Goal: Task Accomplishment & Management: Manage account settings

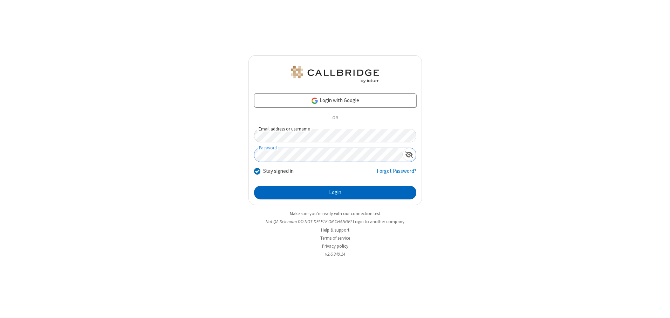
click at [335, 193] on button "Login" at bounding box center [335, 193] width 162 height 14
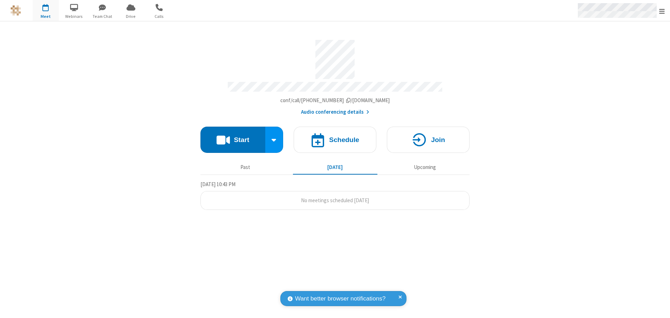
click at [662, 11] on span "Open menu" at bounding box center [662, 11] width 6 height 7
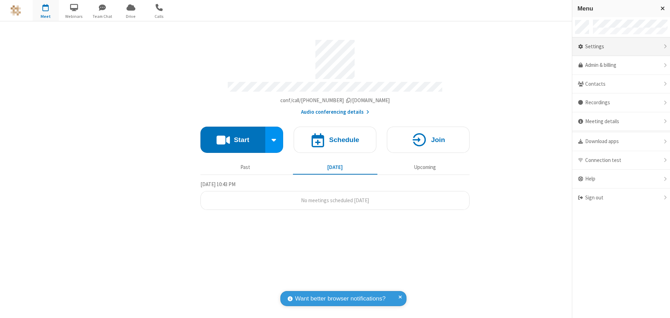
click at [621, 47] on div "Settings" at bounding box center [621, 46] width 98 height 19
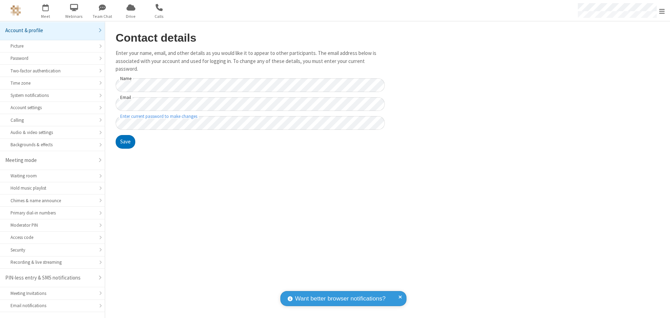
scroll to position [12, 0]
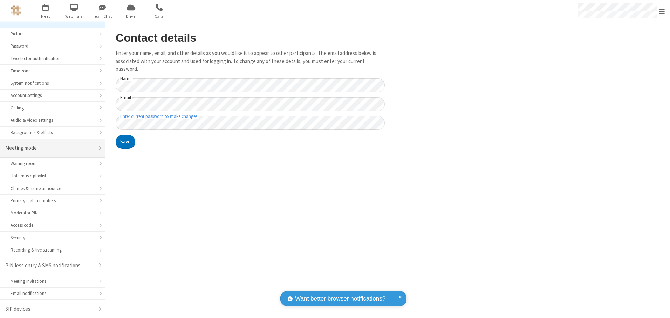
click at [50, 148] on div "Meeting mode" at bounding box center [49, 148] width 89 height 8
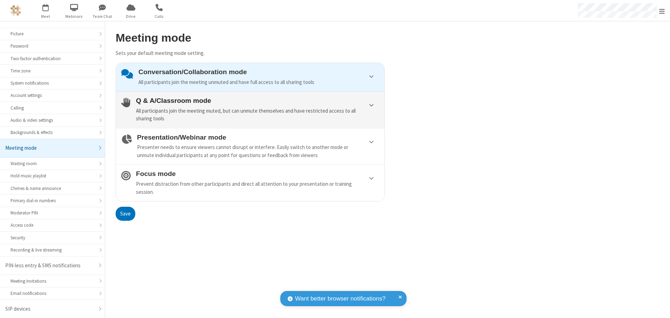
click at [250, 110] on div "All participants join the meeting muted, but can unmute themselves and have res…" at bounding box center [257, 115] width 243 height 16
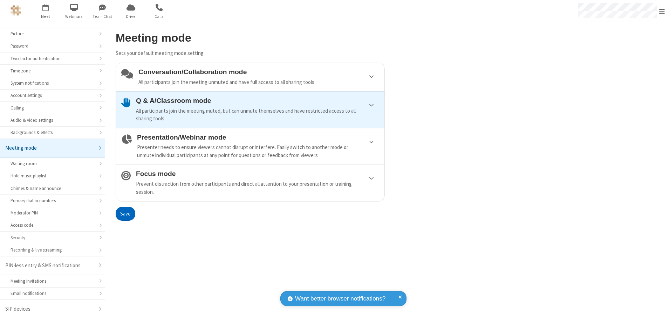
click at [125, 214] on button "Save" at bounding box center [126, 214] width 20 height 14
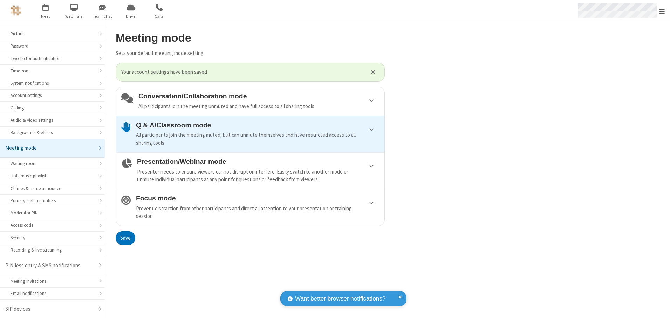
click at [662, 11] on span "Open menu" at bounding box center [662, 11] width 6 height 7
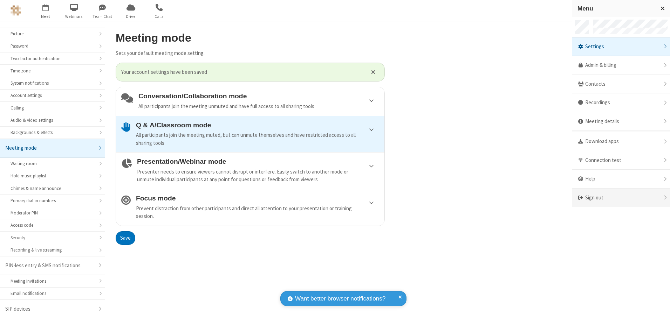
click at [621, 198] on div "Sign out" at bounding box center [621, 198] width 98 height 19
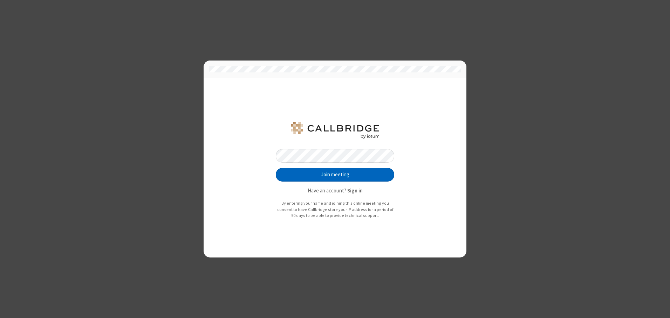
click at [335, 175] on button "Join meeting" at bounding box center [335, 175] width 118 height 14
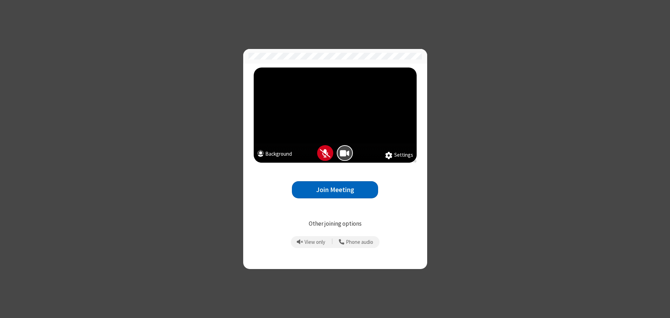
click at [335, 190] on button "Join Meeting" at bounding box center [335, 189] width 86 height 17
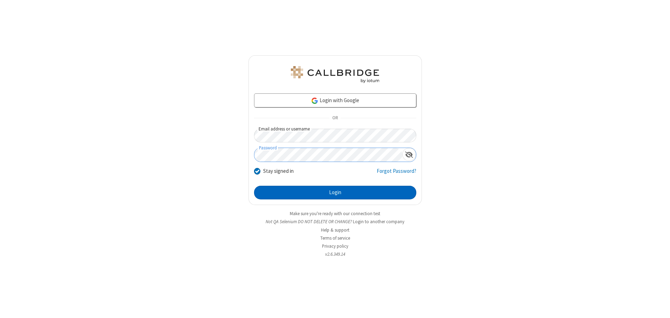
click at [335, 193] on button "Login" at bounding box center [335, 193] width 162 height 14
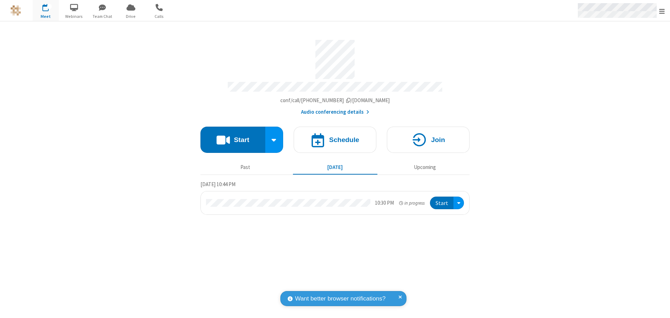
click at [662, 11] on span "Open menu" at bounding box center [662, 11] width 6 height 7
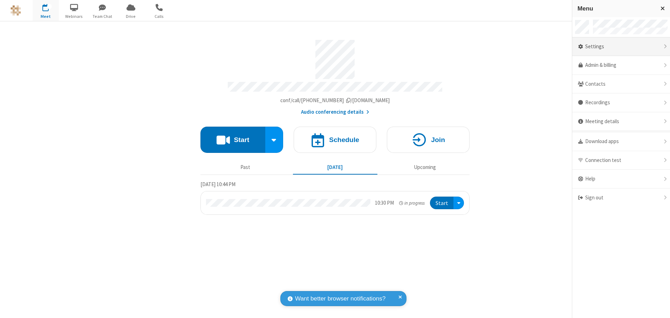
click at [621, 47] on div "Settings" at bounding box center [621, 46] width 98 height 19
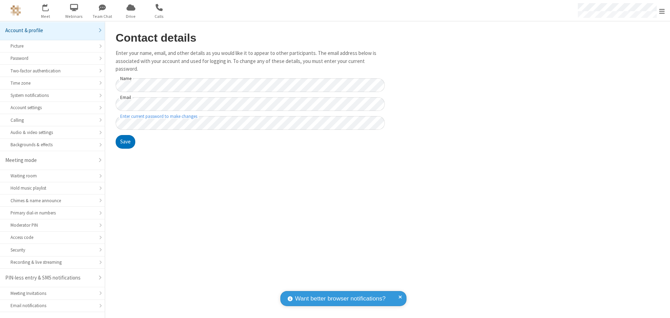
scroll to position [12, 0]
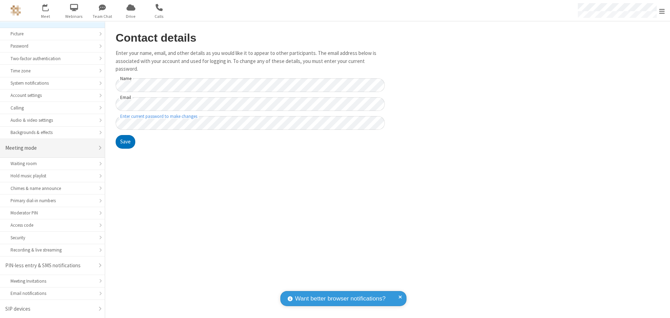
click at [50, 148] on div "Meeting mode" at bounding box center [49, 148] width 89 height 8
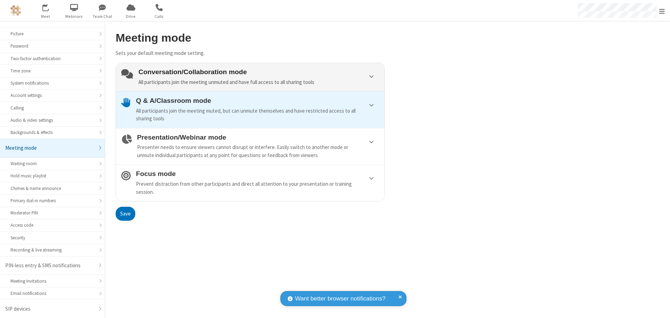
click at [250, 77] on div "Conversation/Collaboration mode All participants join the meeting unmuted and h…" at bounding box center [258, 77] width 241 height 18
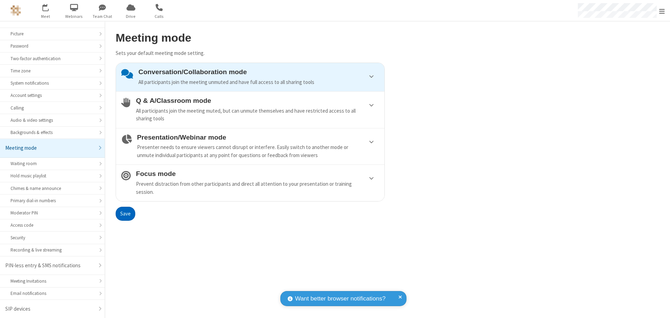
click at [125, 214] on button "Save" at bounding box center [126, 214] width 20 height 14
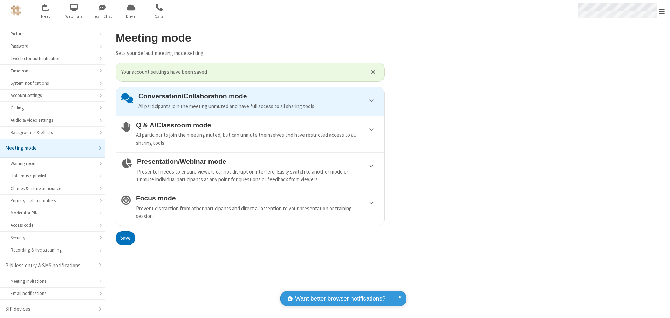
click at [662, 11] on span "Open menu" at bounding box center [662, 11] width 6 height 7
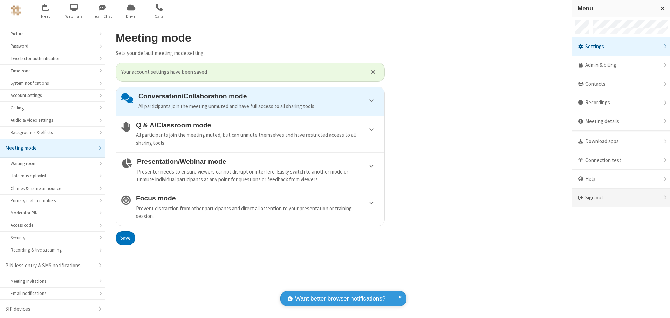
click at [621, 198] on div "Sign out" at bounding box center [621, 198] width 98 height 19
